Goal: Communication & Community: Answer question/provide support

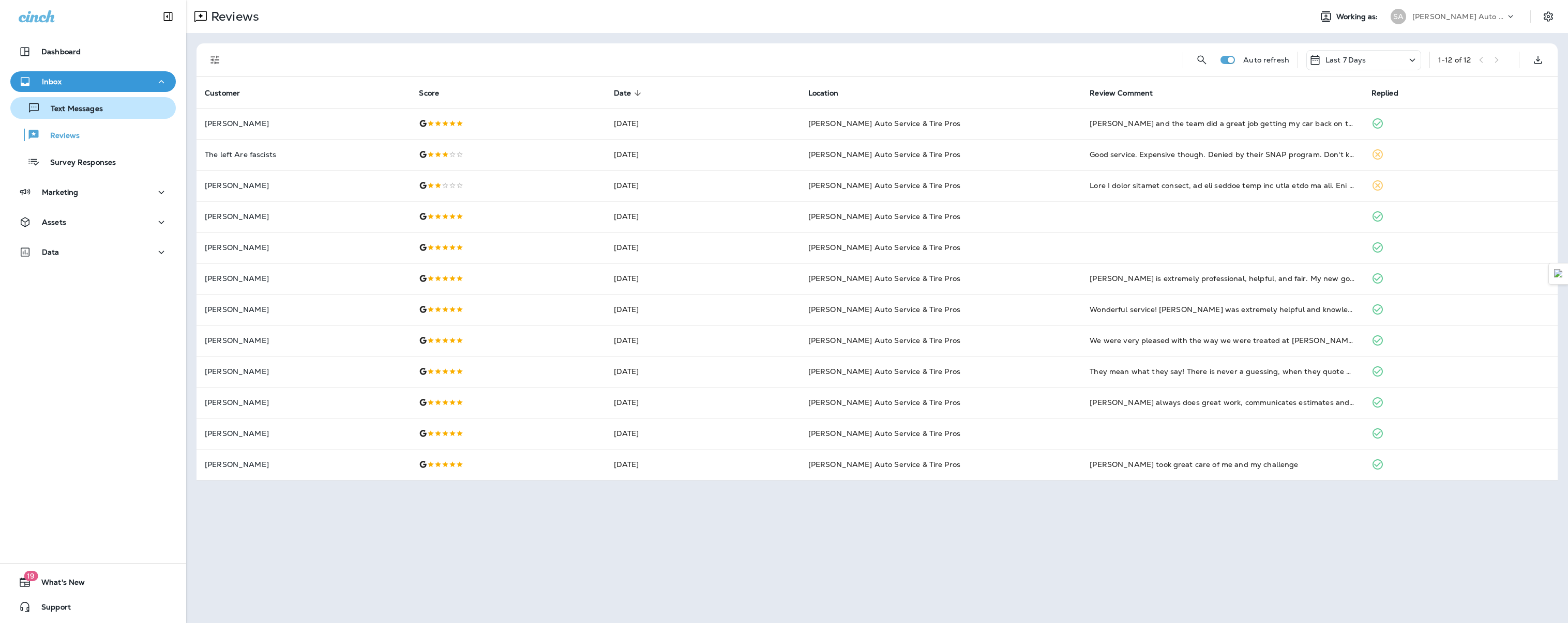
click at [78, 109] on p "Text Messages" at bounding box center [72, 109] width 63 height 10
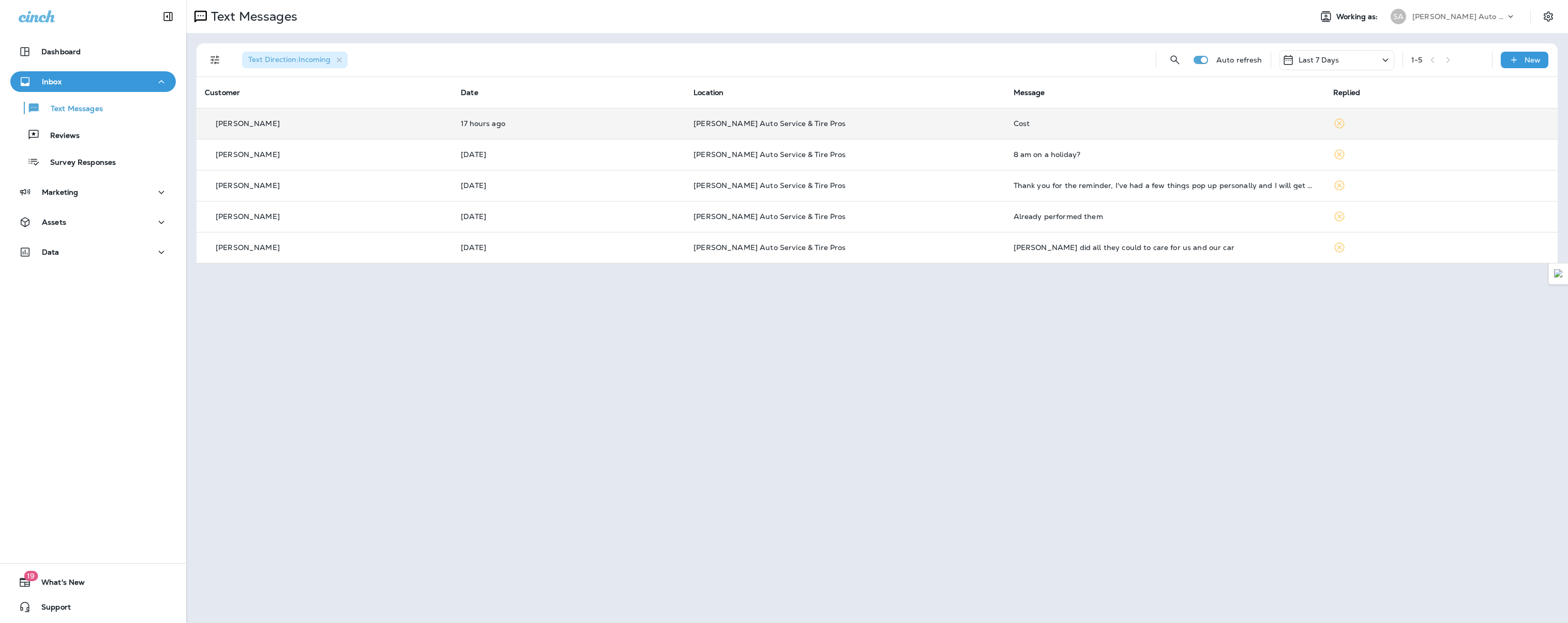
click at [1020, 120] on div "Cost" at bounding box center [1165, 123] width 303 height 8
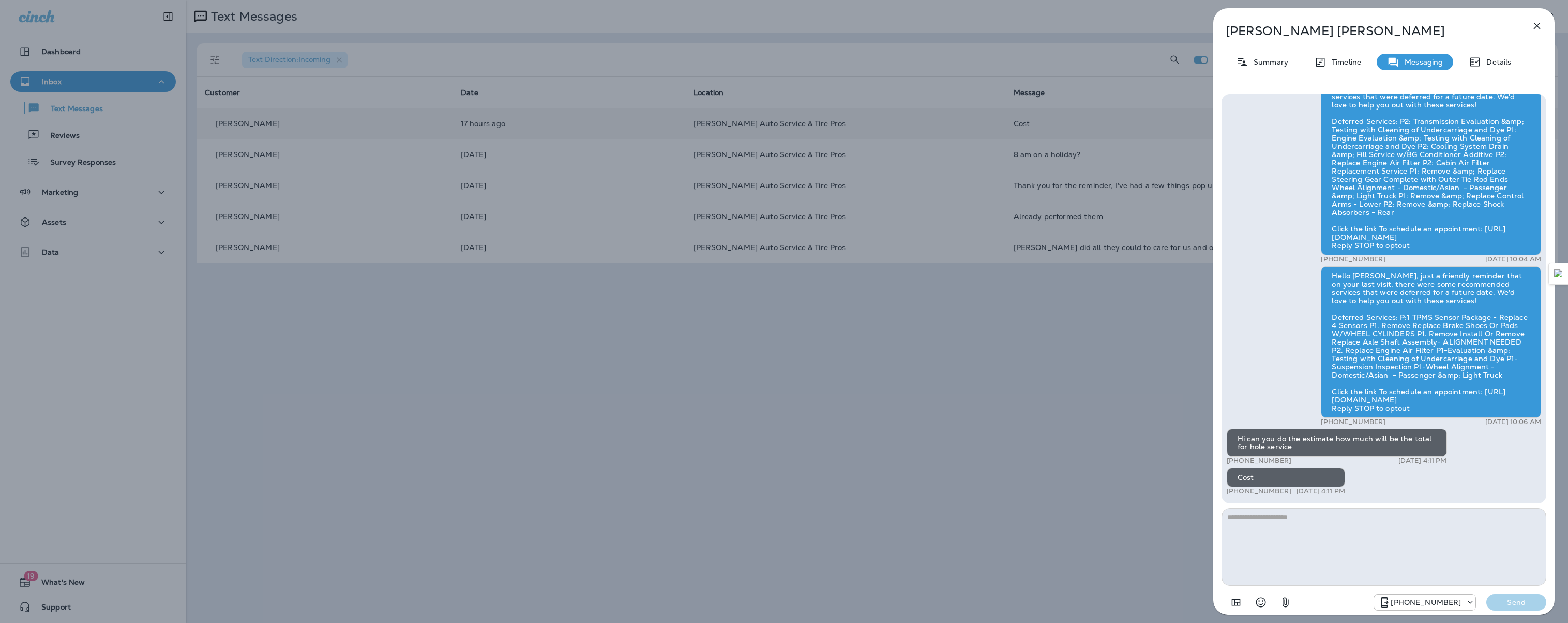
click at [1316, 548] on textarea at bounding box center [1384, 547] width 325 height 78
type textarea "**********"
click at [1527, 602] on p "Send" at bounding box center [1516, 602] width 43 height 9
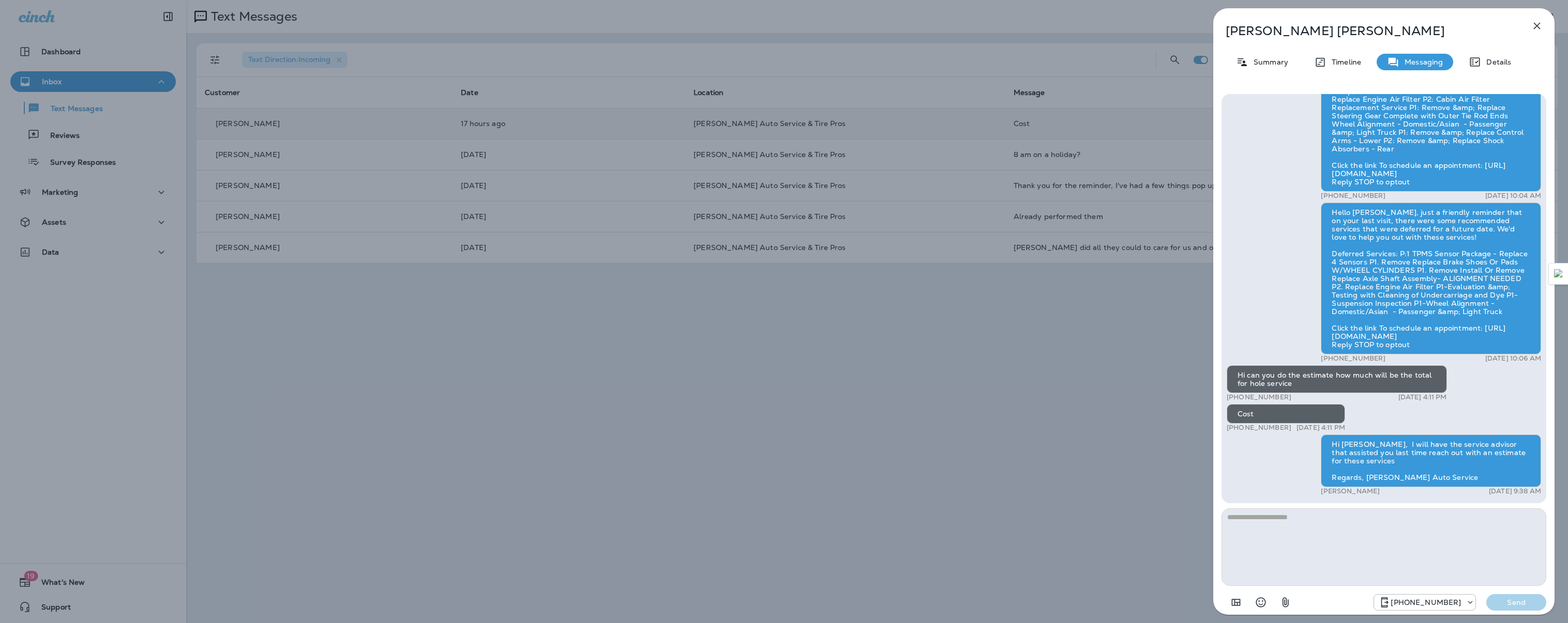
click at [1536, 27] on icon "button" at bounding box center [1536, 26] width 7 height 7
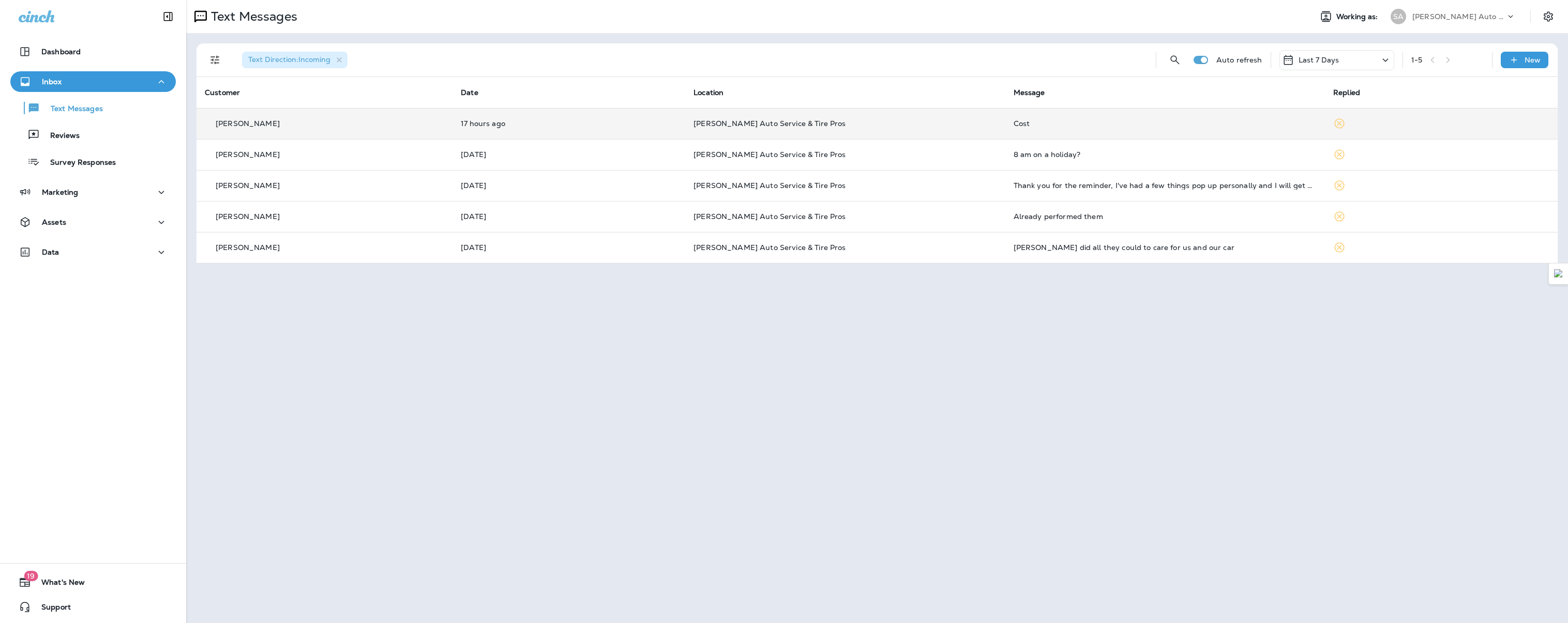
click at [762, 125] on span "[PERSON_NAME] Auto Service & Tire Pros" at bounding box center [769, 123] width 152 height 9
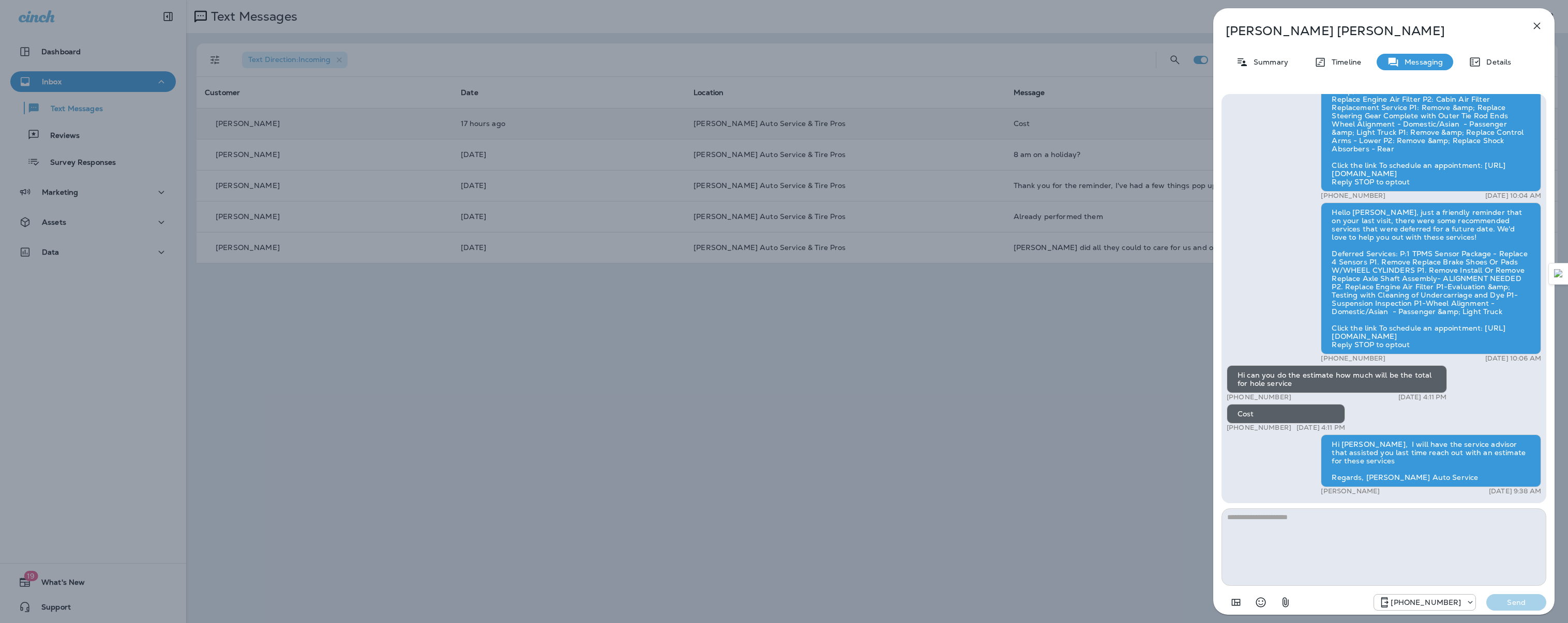
click at [1537, 27] on icon "button" at bounding box center [1536, 26] width 7 height 7
